Goal: Obtain resource

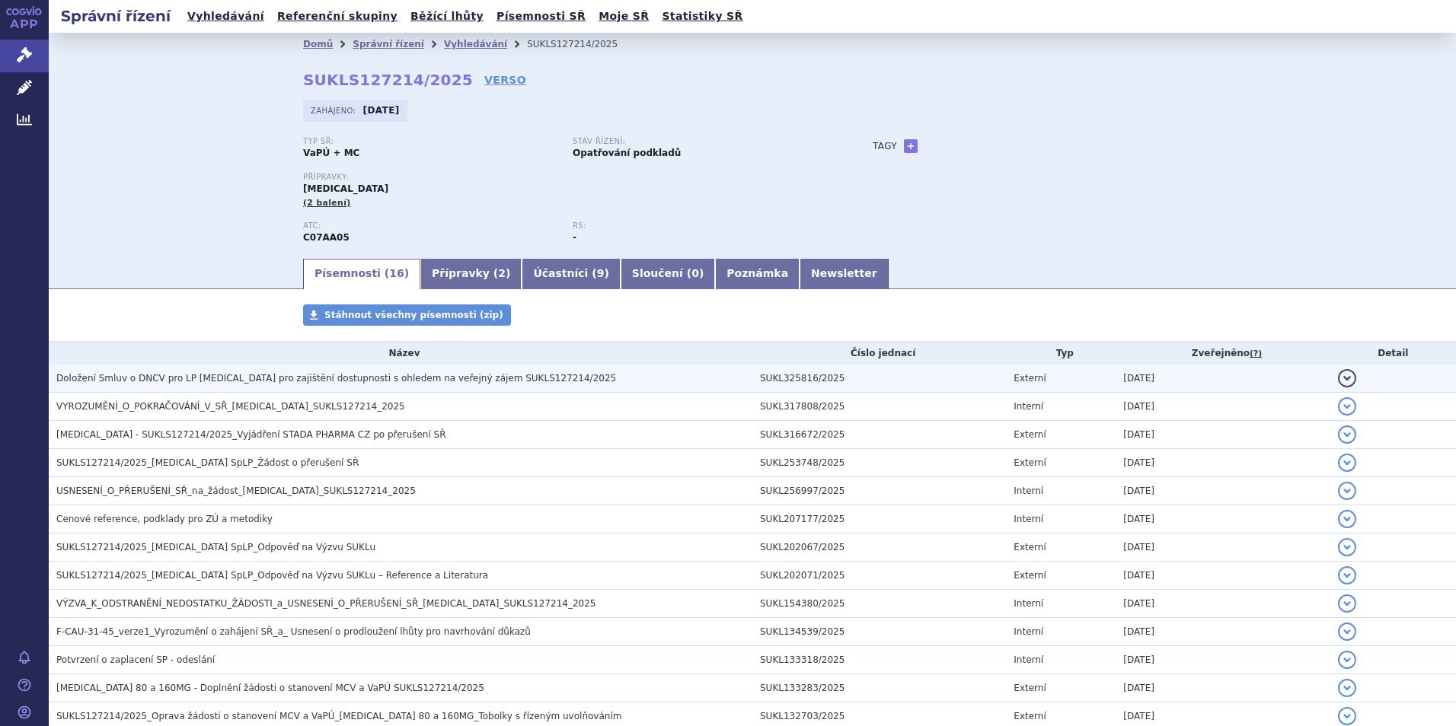
click at [359, 381] on span "Doložení Smluv o DNCV pro LP [MEDICAL_DATA] pro zajištění dostupnosti s ohledem…" at bounding box center [336, 378] width 560 height 11
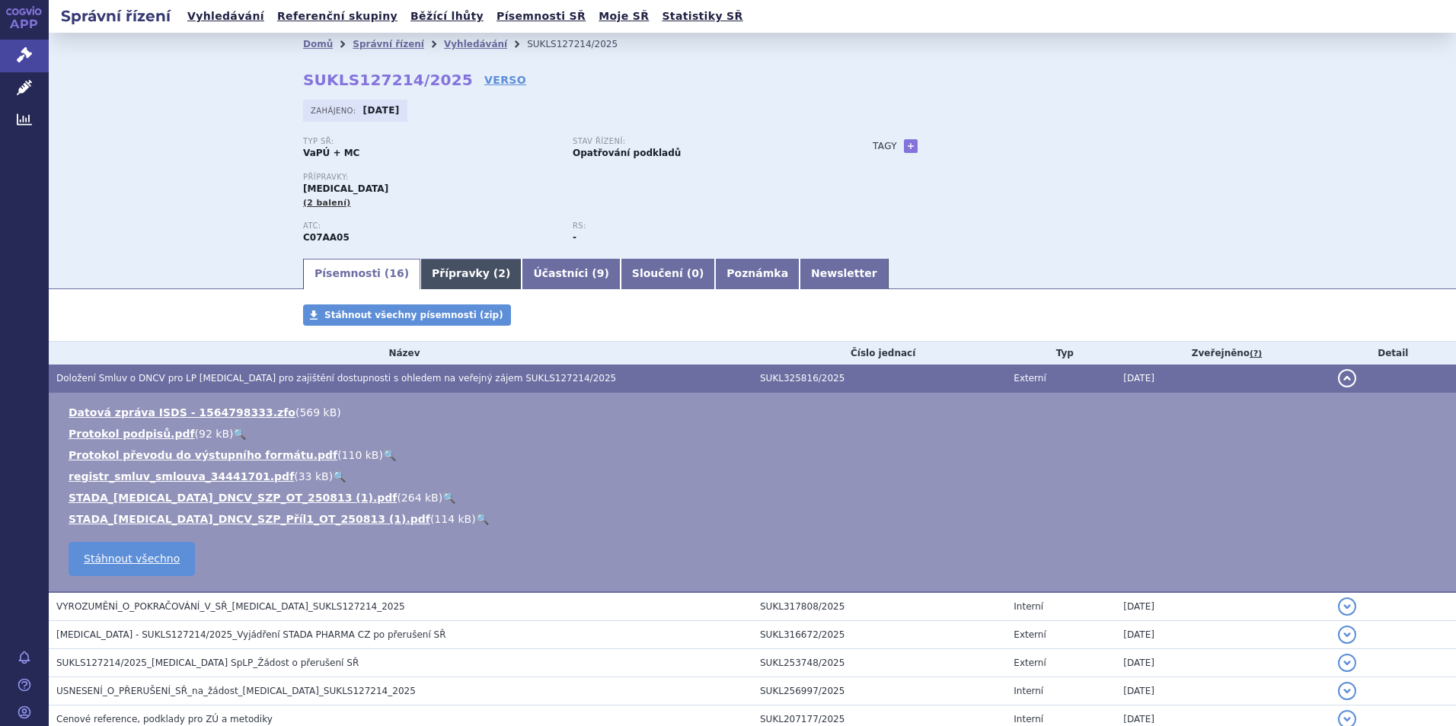
click at [439, 264] on link "Přípravky ( 2 )" at bounding box center [470, 274] width 101 height 30
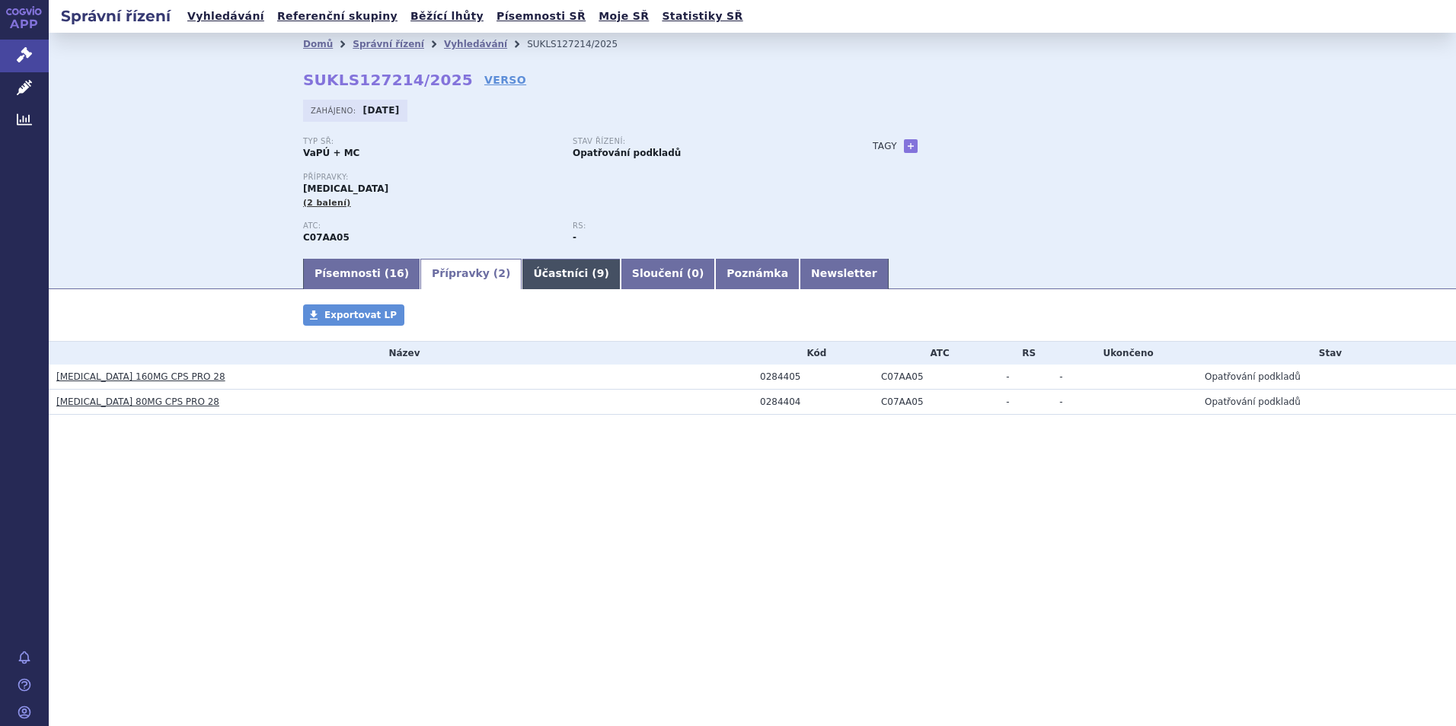
click at [547, 266] on link "Účastníci ( 9 )" at bounding box center [570, 274] width 98 height 30
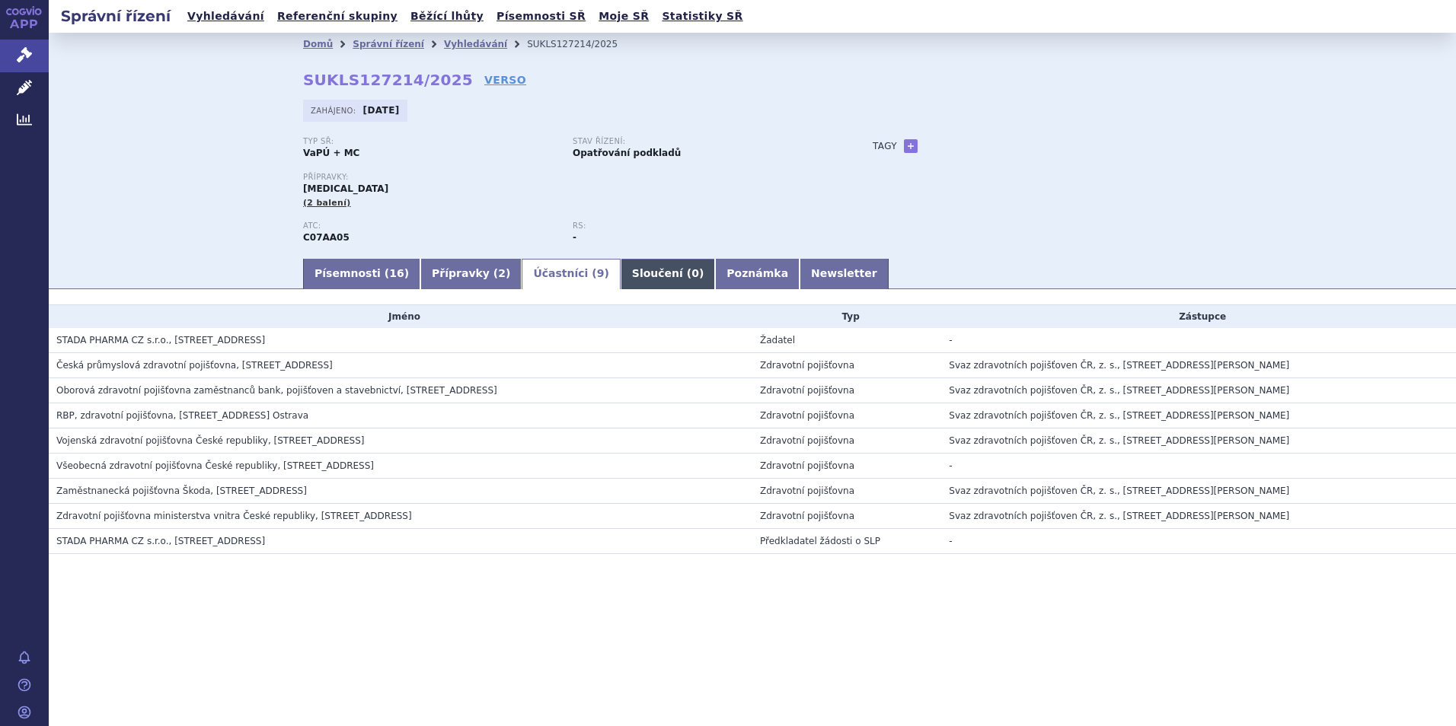
click at [620, 266] on link "Sloučení ( 0 )" at bounding box center [667, 274] width 94 height 30
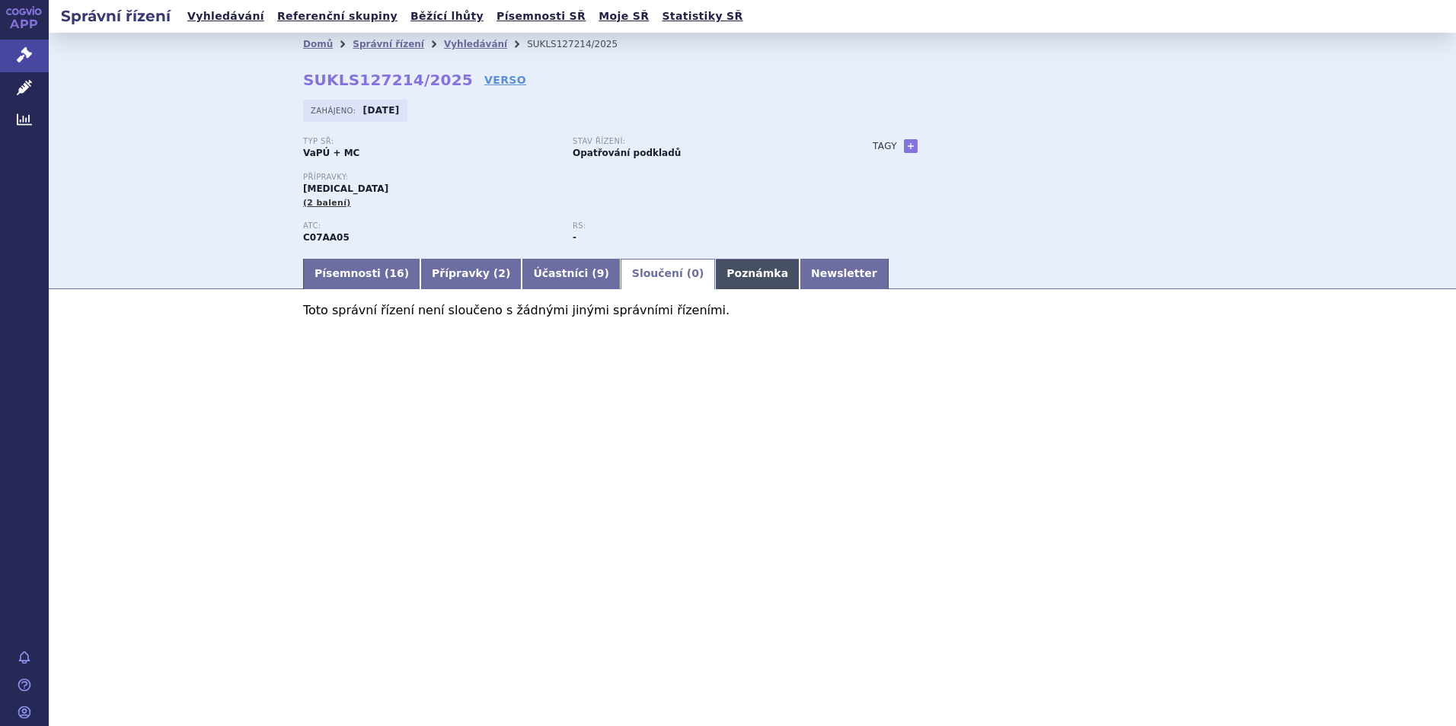
click at [715, 271] on link "Poznámka" at bounding box center [757, 274] width 85 height 30
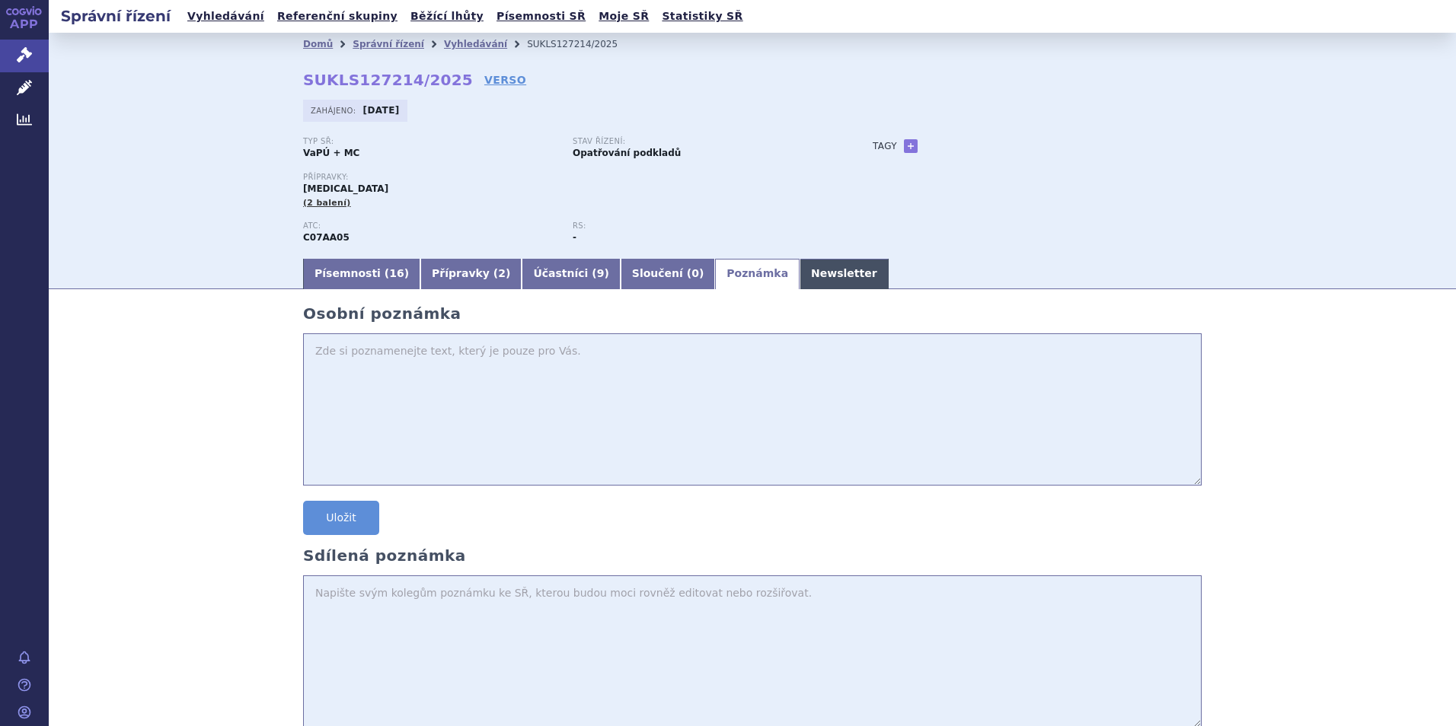
click at [799, 266] on link "Newsletter" at bounding box center [843, 274] width 89 height 30
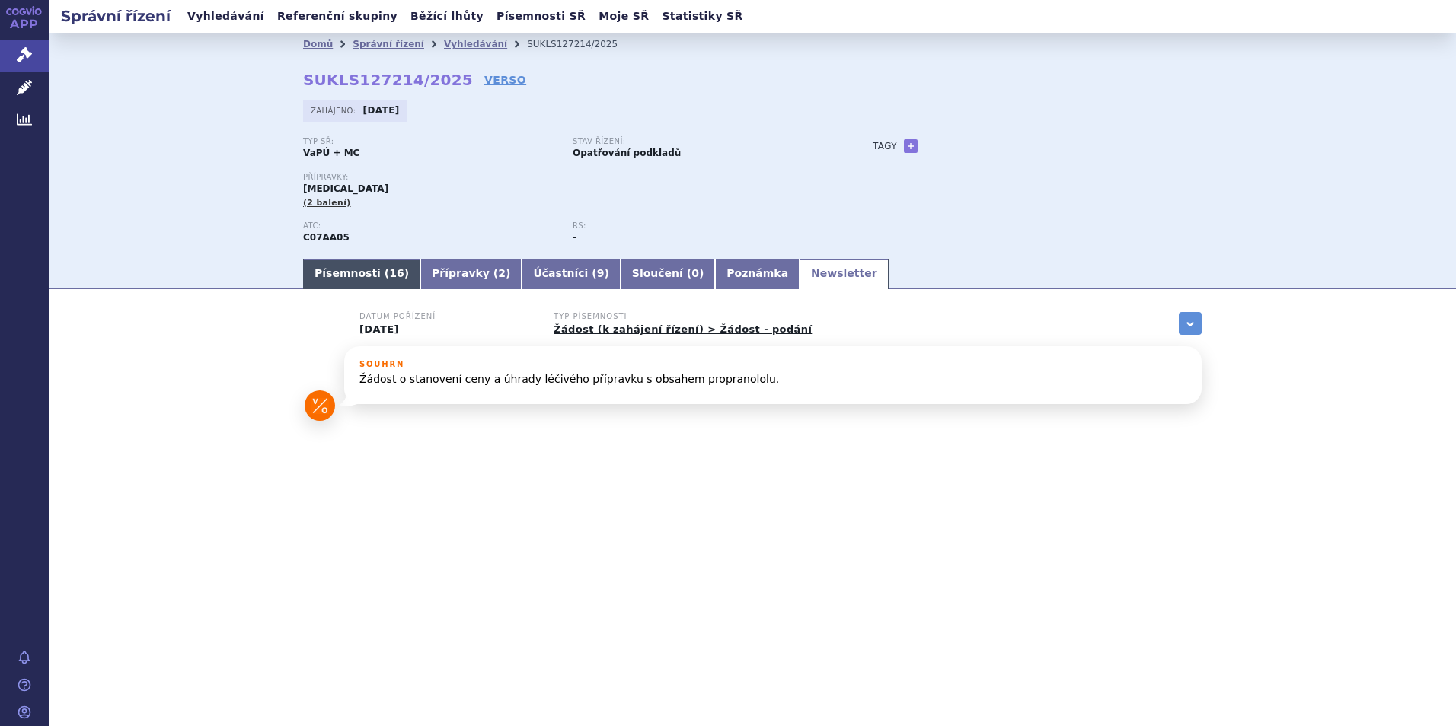
click at [318, 273] on link "Písemnosti ( 16 )" at bounding box center [361, 274] width 117 height 30
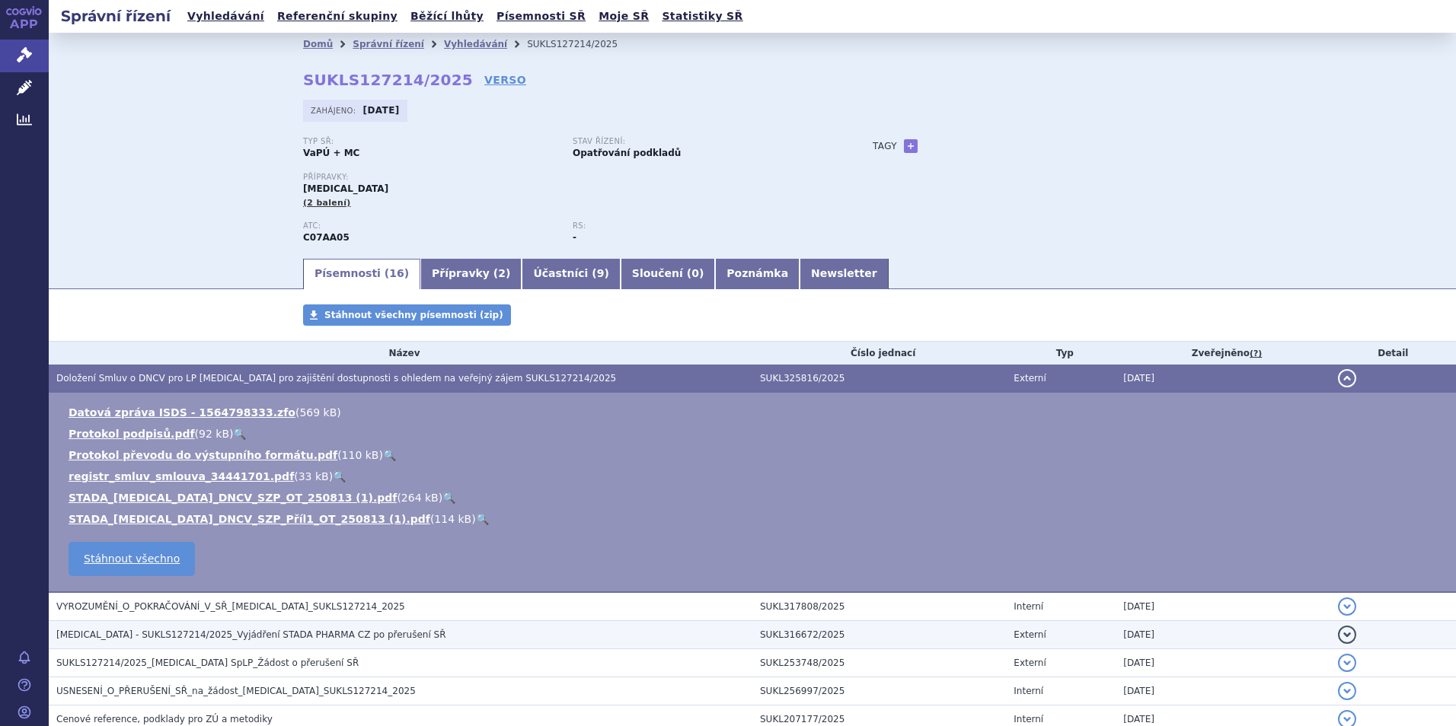
click at [278, 630] on span "[MEDICAL_DATA] - SUKLS127214/2025_Vyjádření STADA PHARMA CZ po přerušení SŘ" at bounding box center [251, 635] width 390 height 11
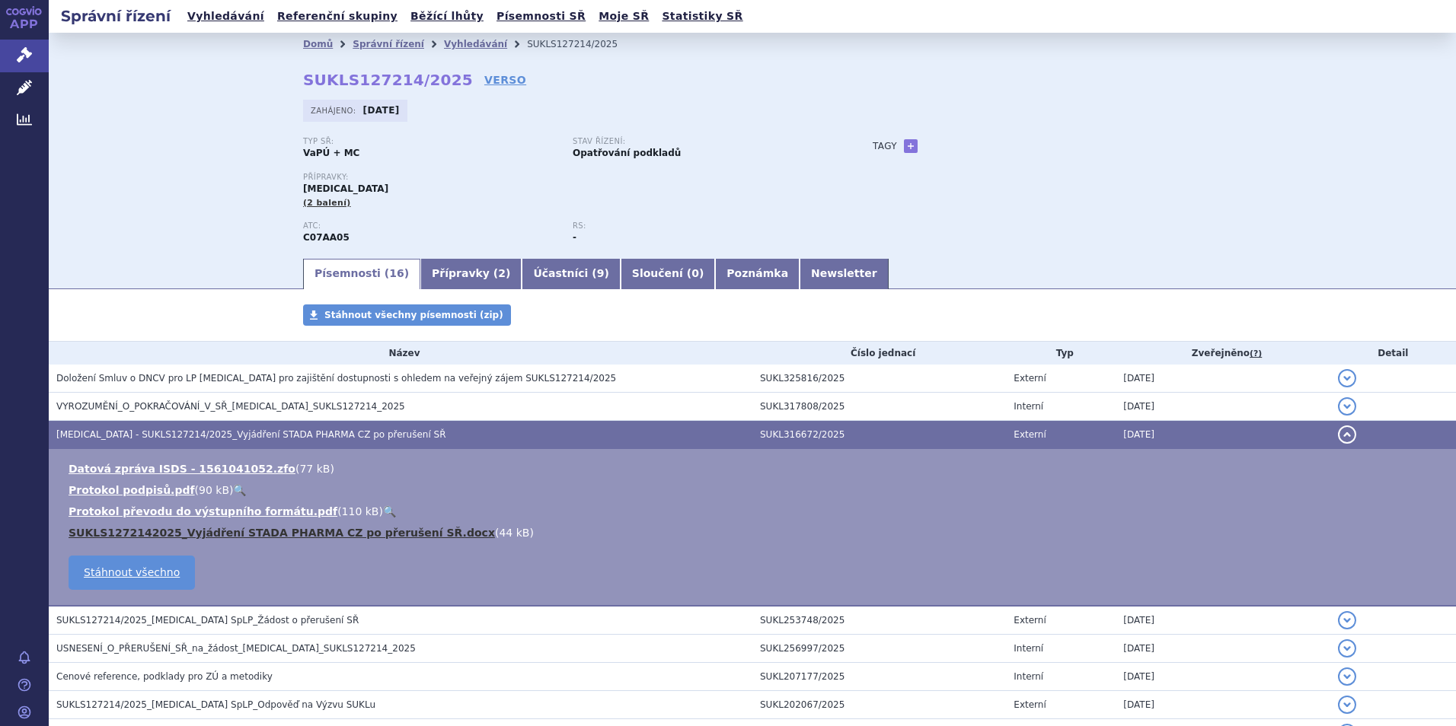
click at [289, 533] on link "SUKLS1272142025_Vyjádření STADA PHARMA CZ po přerušení SŘ.docx" at bounding box center [282, 533] width 426 height 12
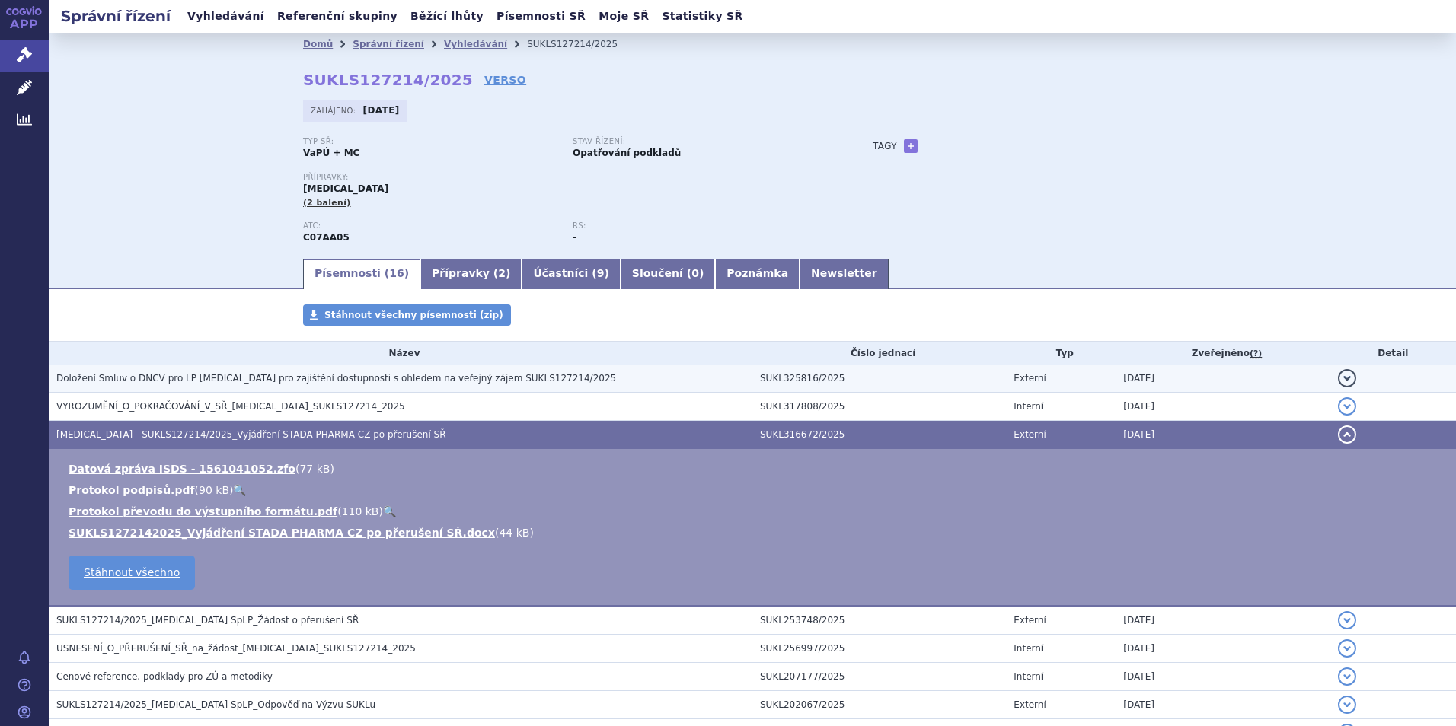
click at [191, 381] on span "Doložení Smluv o DNCV pro LP [MEDICAL_DATA] pro zajištění dostupnosti s ohledem…" at bounding box center [336, 378] width 560 height 11
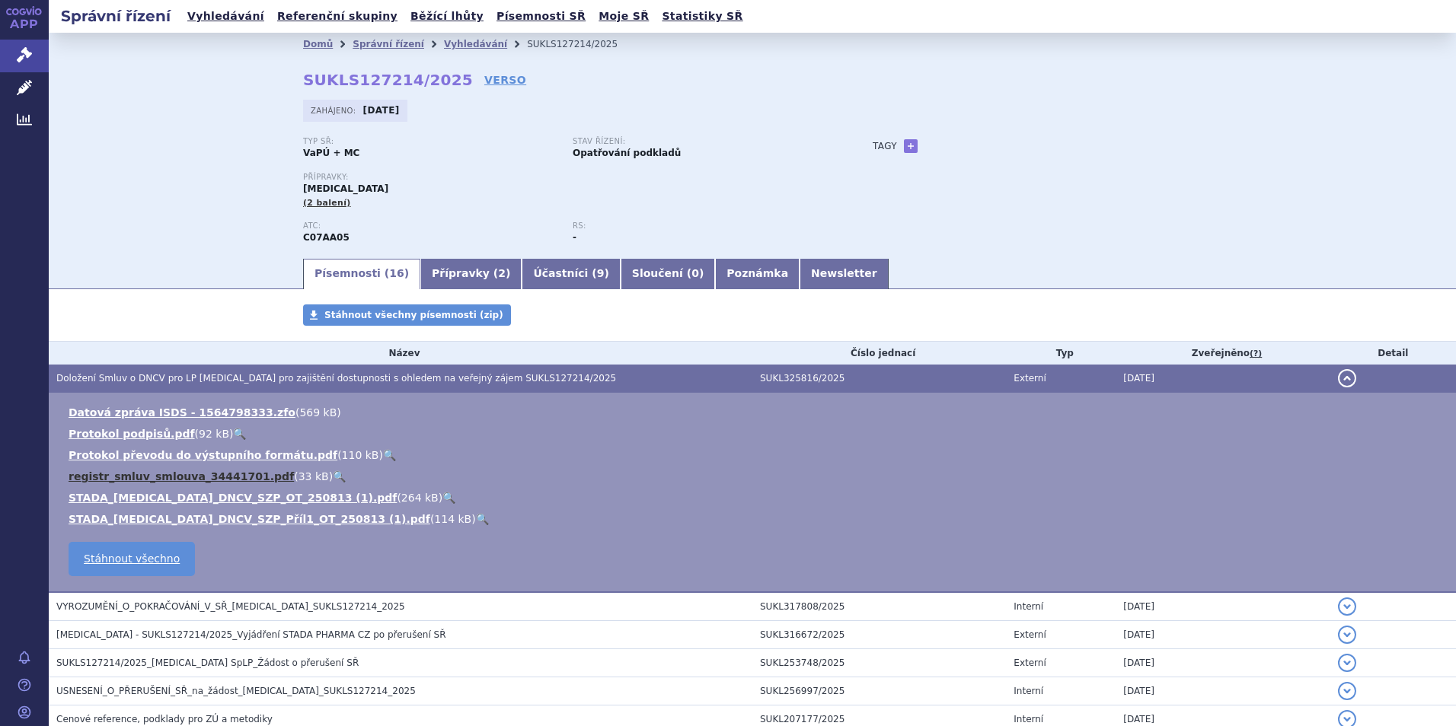
click at [201, 474] on link "registr_smluv_smlouva_34441701.pdf" at bounding box center [181, 476] width 225 height 12
